Goal: Obtain resource: Download file/media

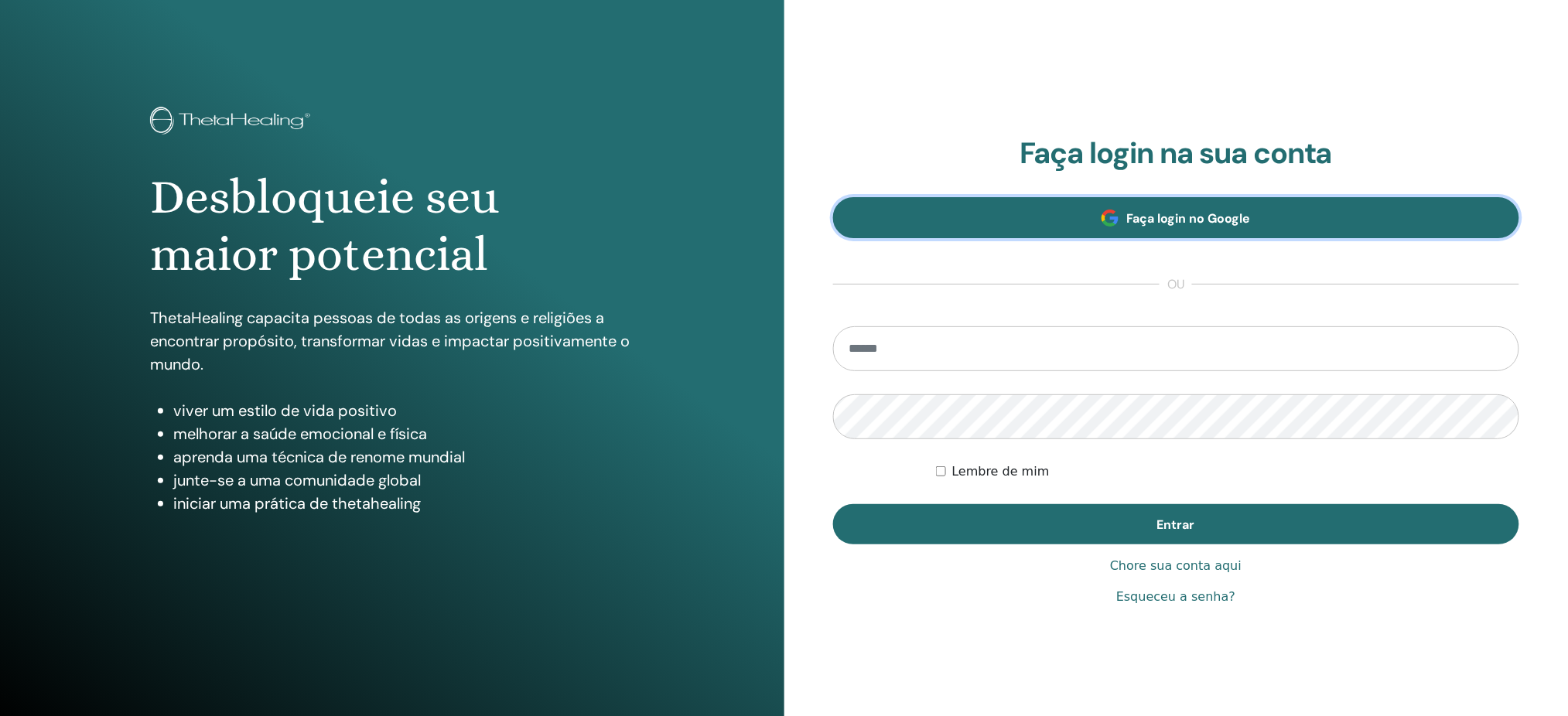
click at [1235, 229] on link "Faça login no Google" at bounding box center [1176, 217] width 687 height 41
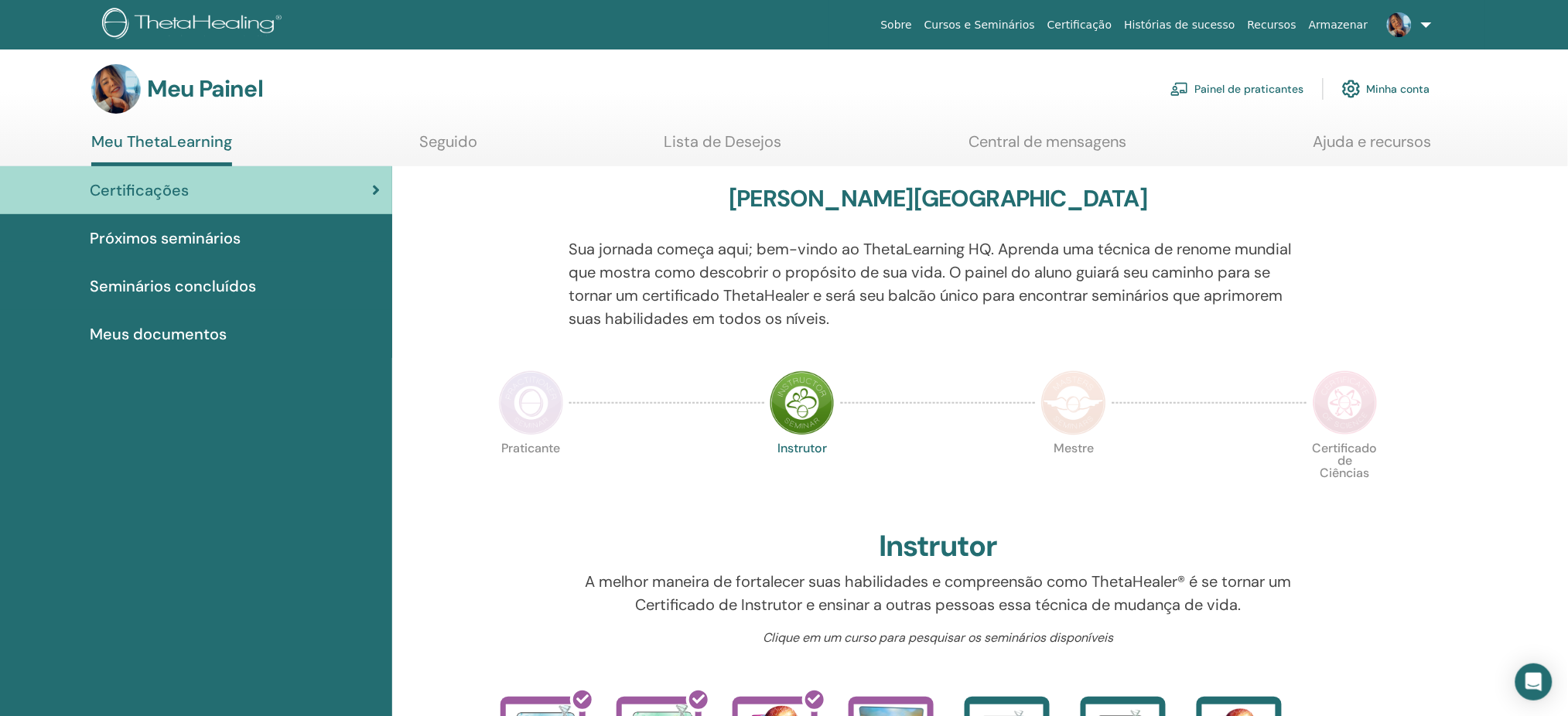
scroll to position [1, 0]
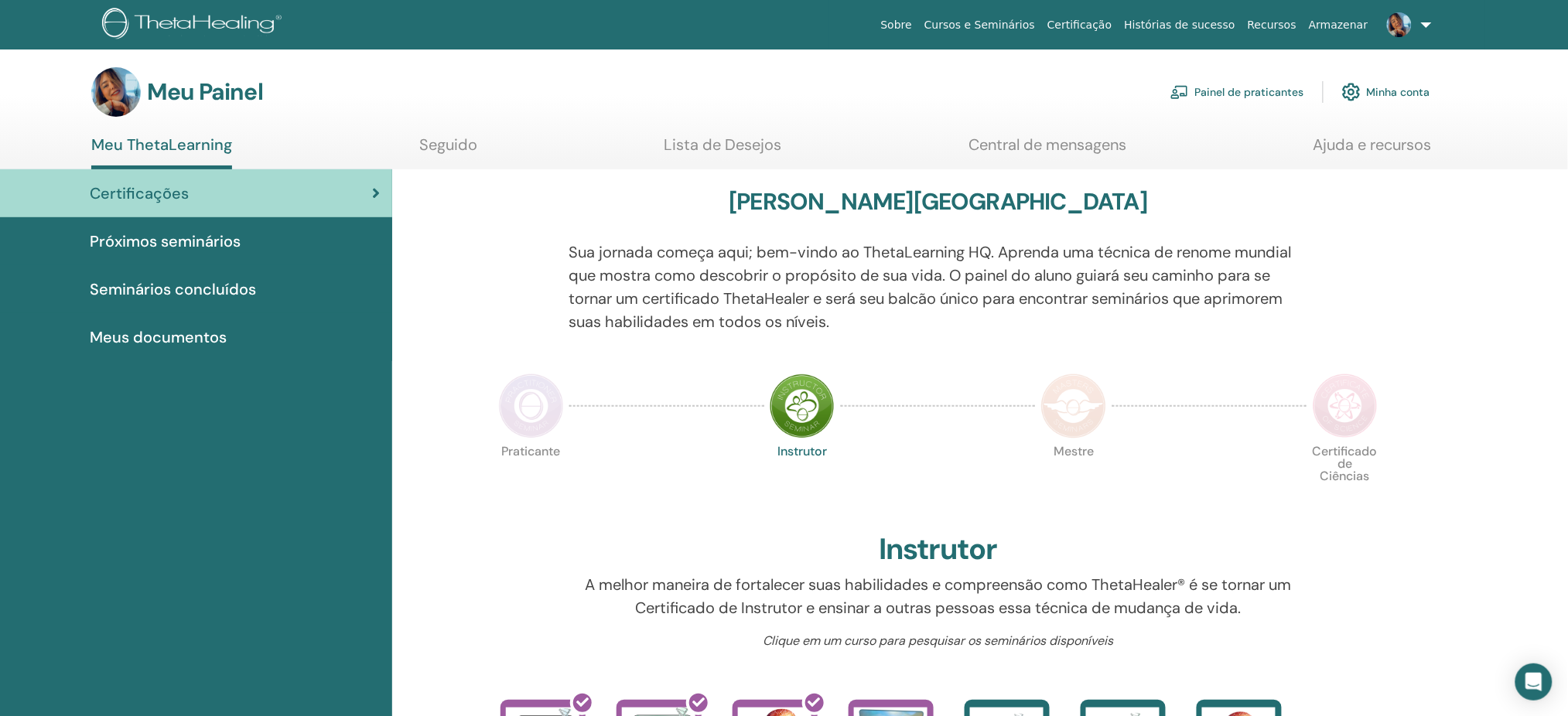
click at [227, 291] on font "Seminários concluídos" at bounding box center [173, 289] width 166 height 20
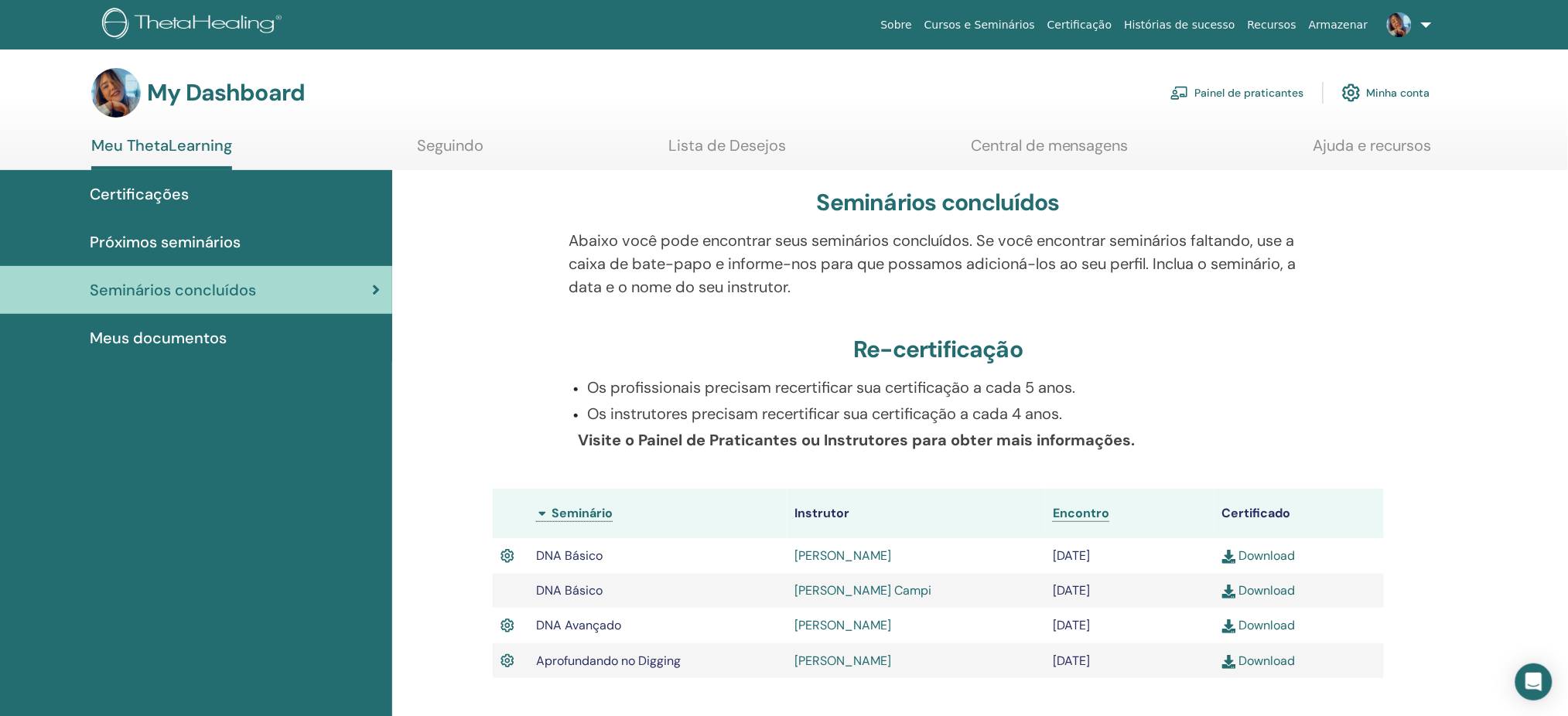
scroll to position [103, 0]
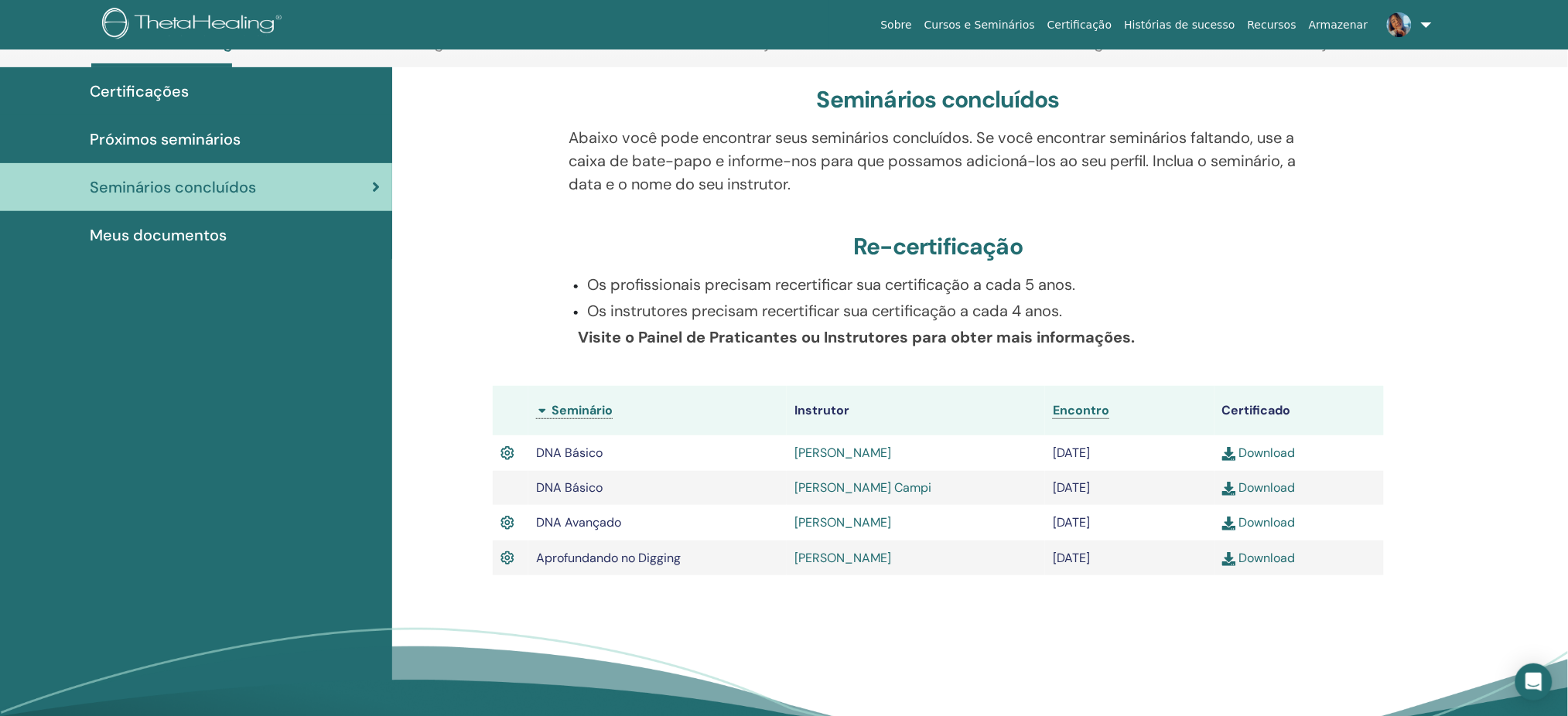
click at [1266, 487] on link "Download" at bounding box center [1258, 487] width 73 height 16
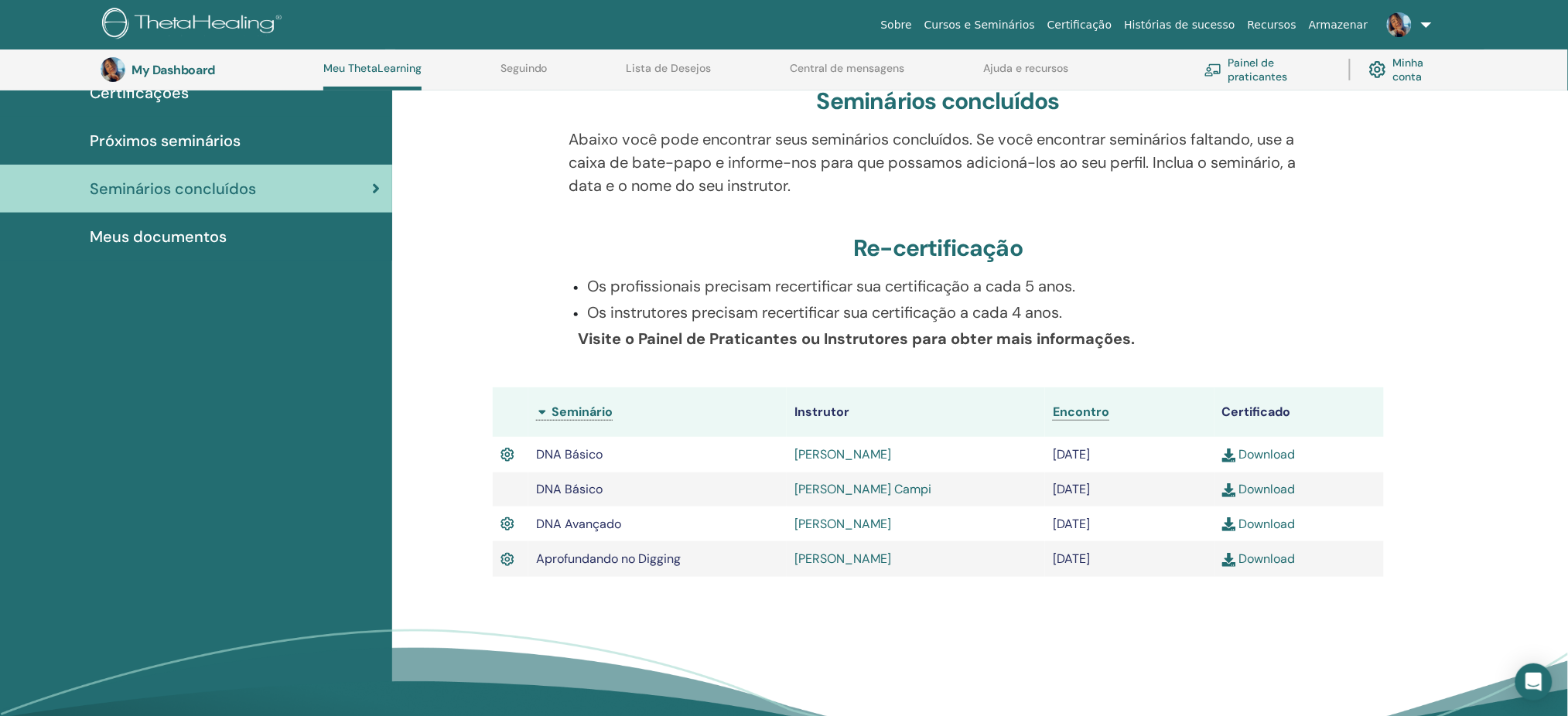
scroll to position [245, 0]
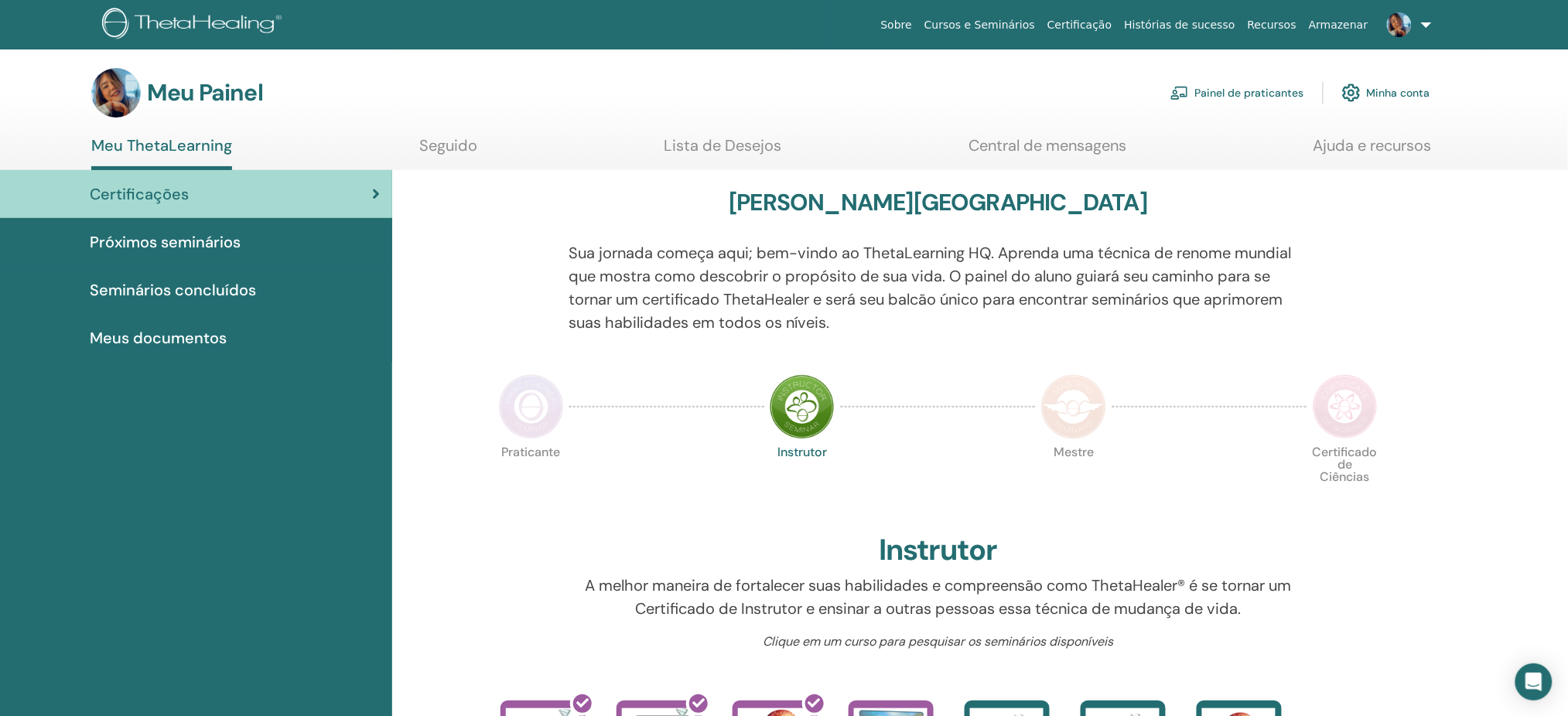
click at [115, 328] on font "Meus documentos" at bounding box center [157, 338] width 137 height 20
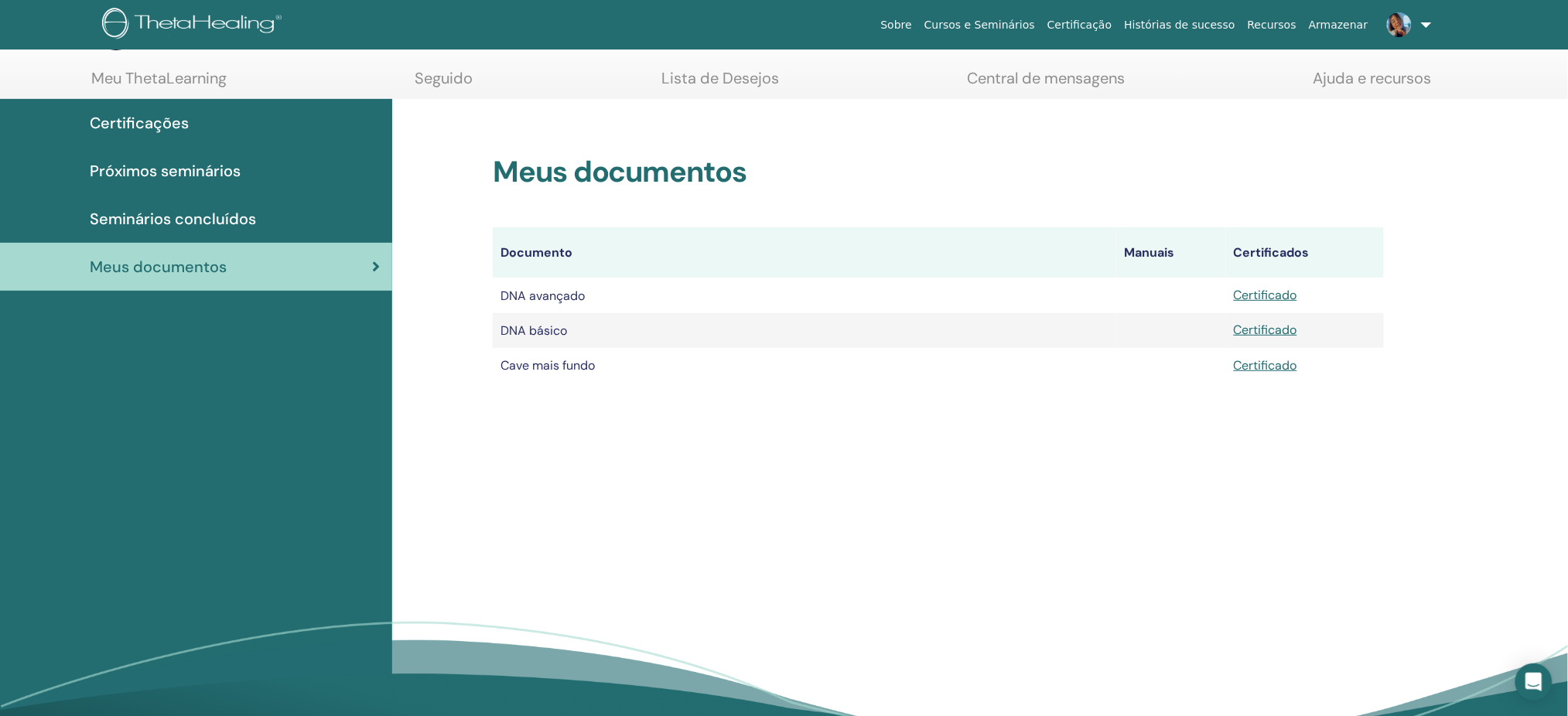
scroll to position [103, 0]
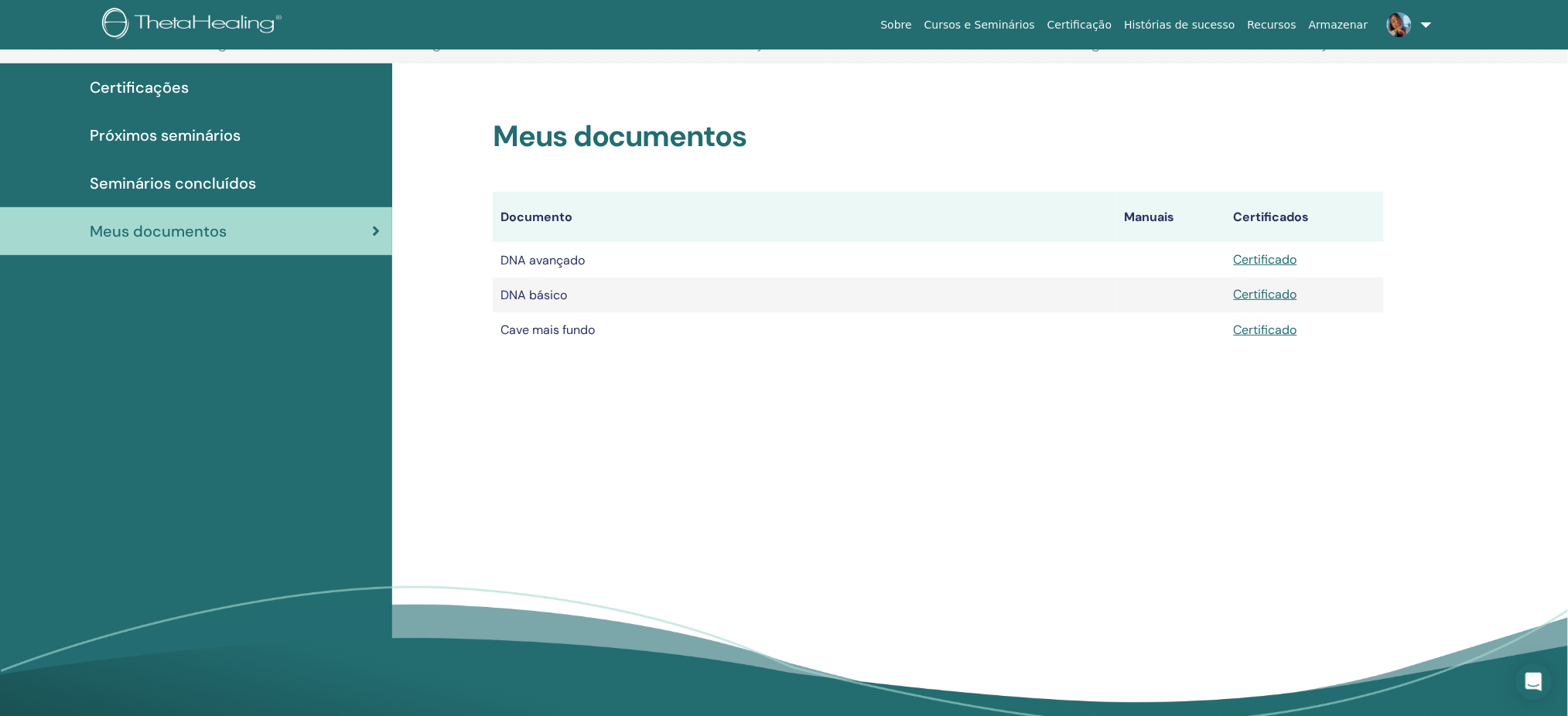
click at [227, 177] on font "Seminários concluídos" at bounding box center [173, 184] width 166 height 20
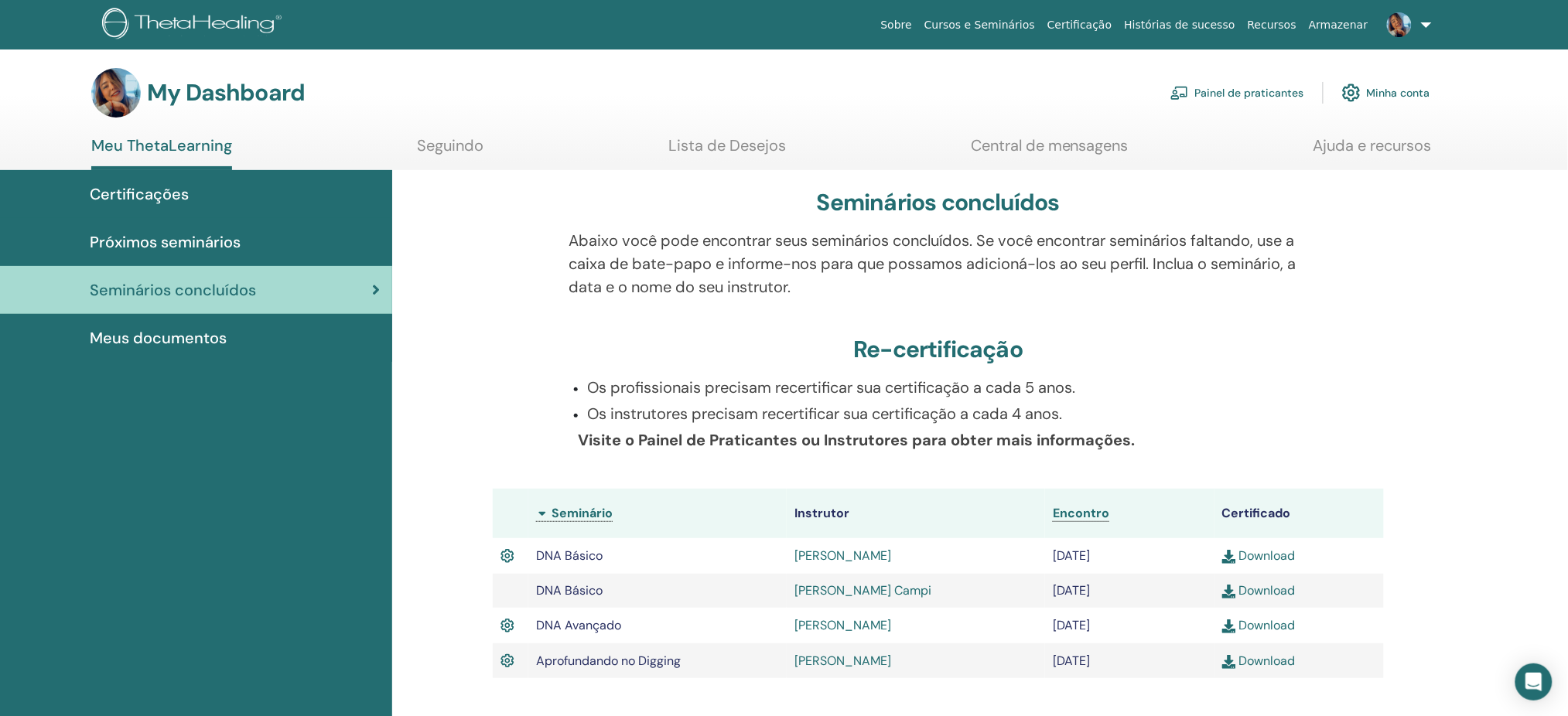
click at [157, 144] on link "Meu ThetaLearning" at bounding box center [162, 154] width 141 height 34
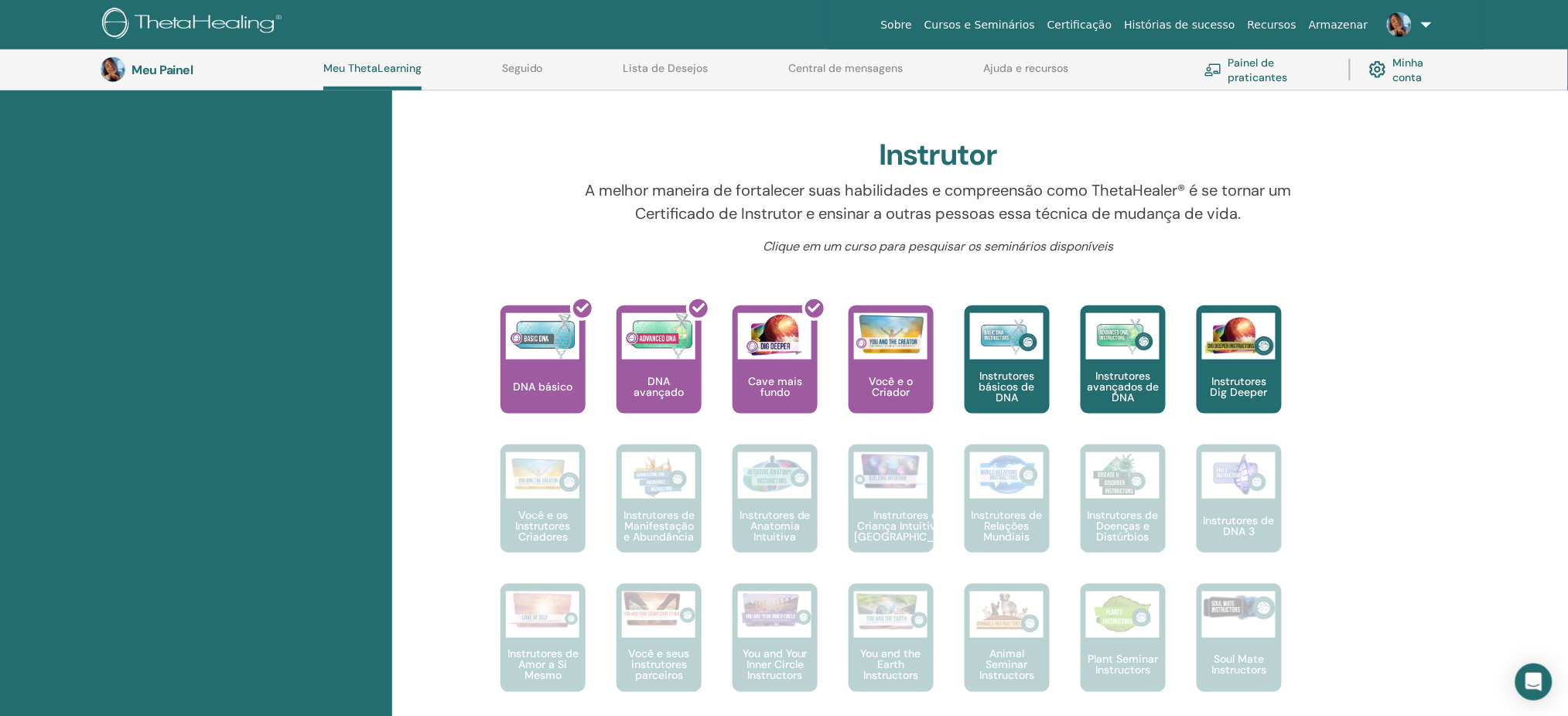
scroll to position [452, 0]
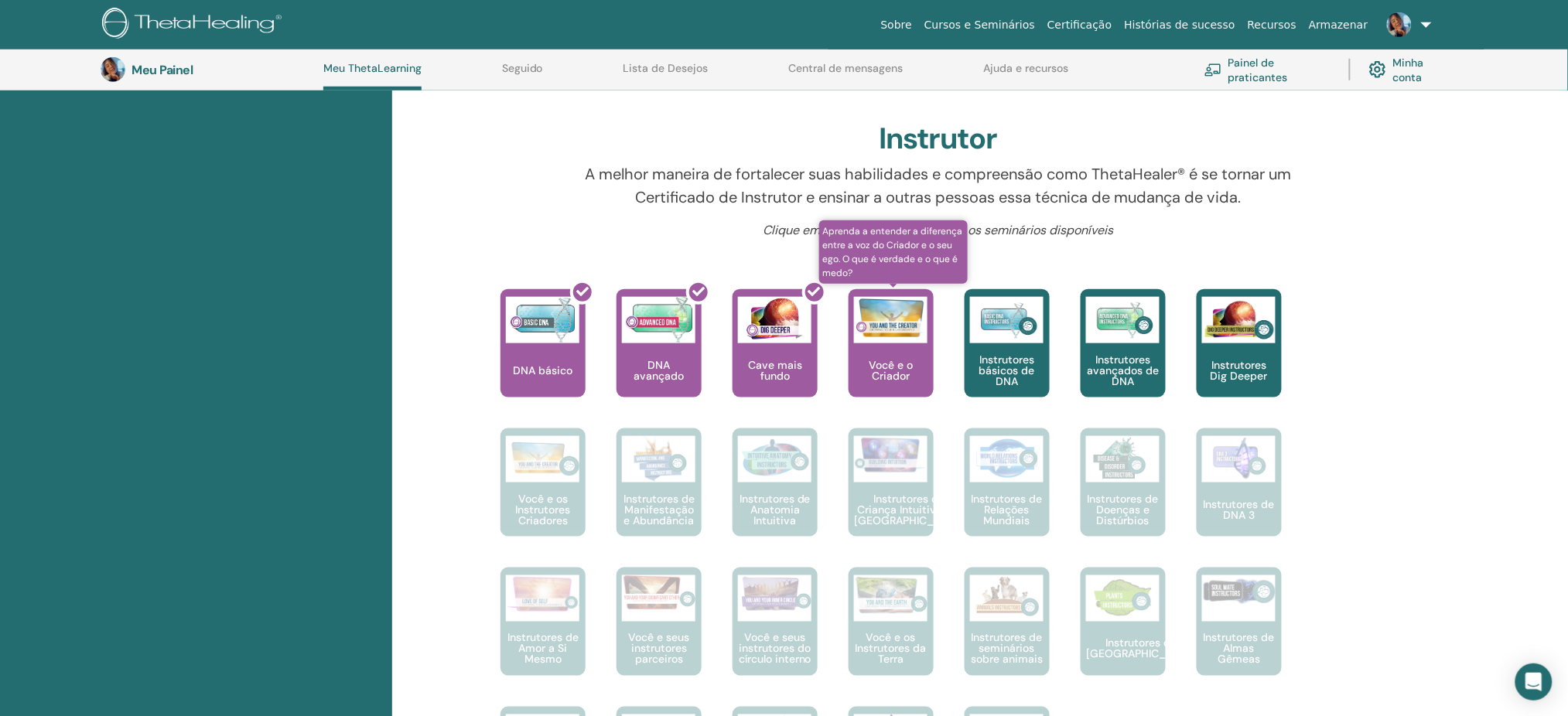
click at [903, 350] on div "Você e o Criador" at bounding box center [891, 344] width 85 height 108
